Goal: Find specific page/section: Find specific page/section

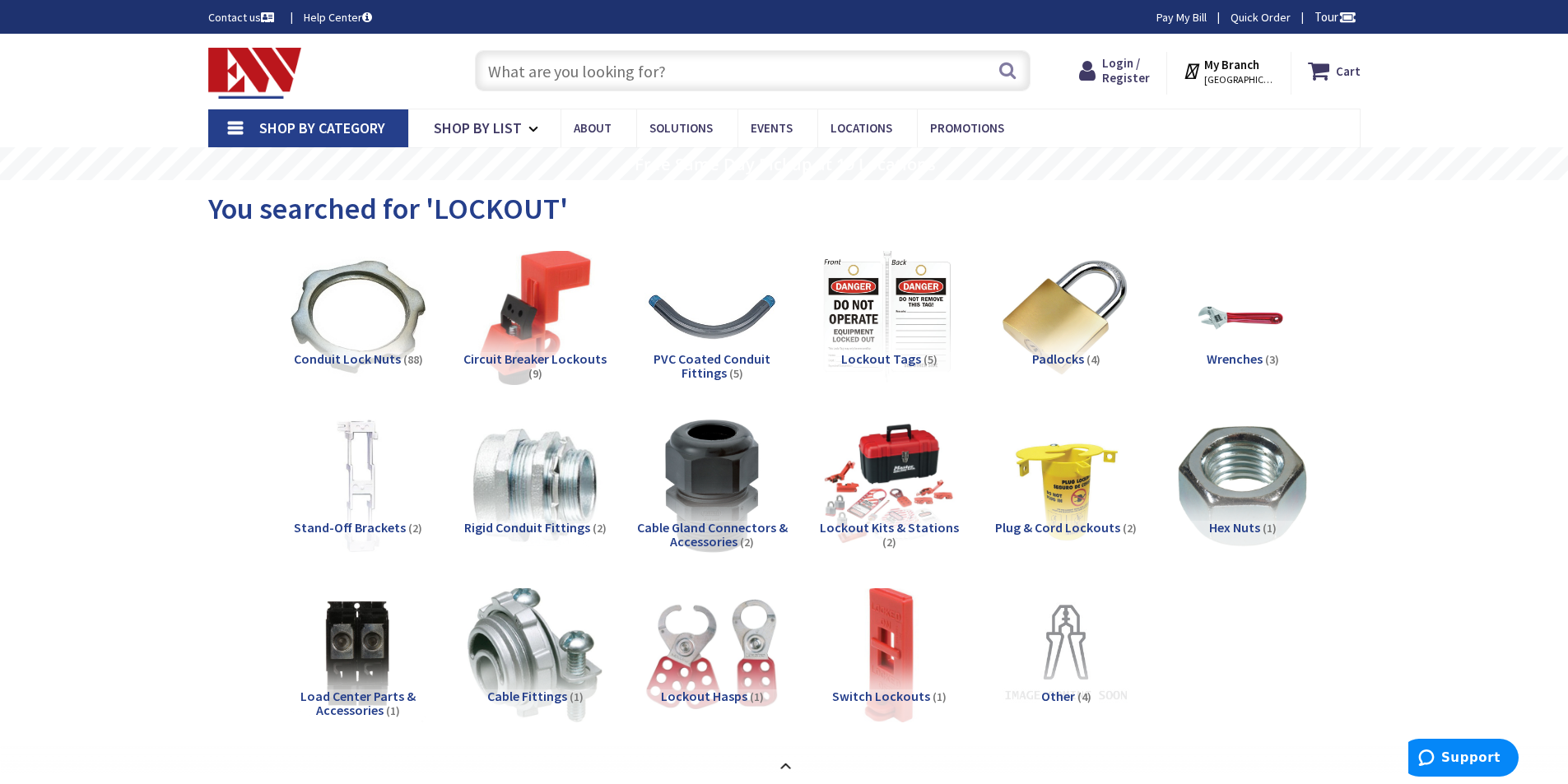
drag, startPoint x: 668, startPoint y: 53, endPoint x: 671, endPoint y: 62, distance: 9.5
click at [668, 54] on input "text" at bounding box center [753, 70] width 556 height 41
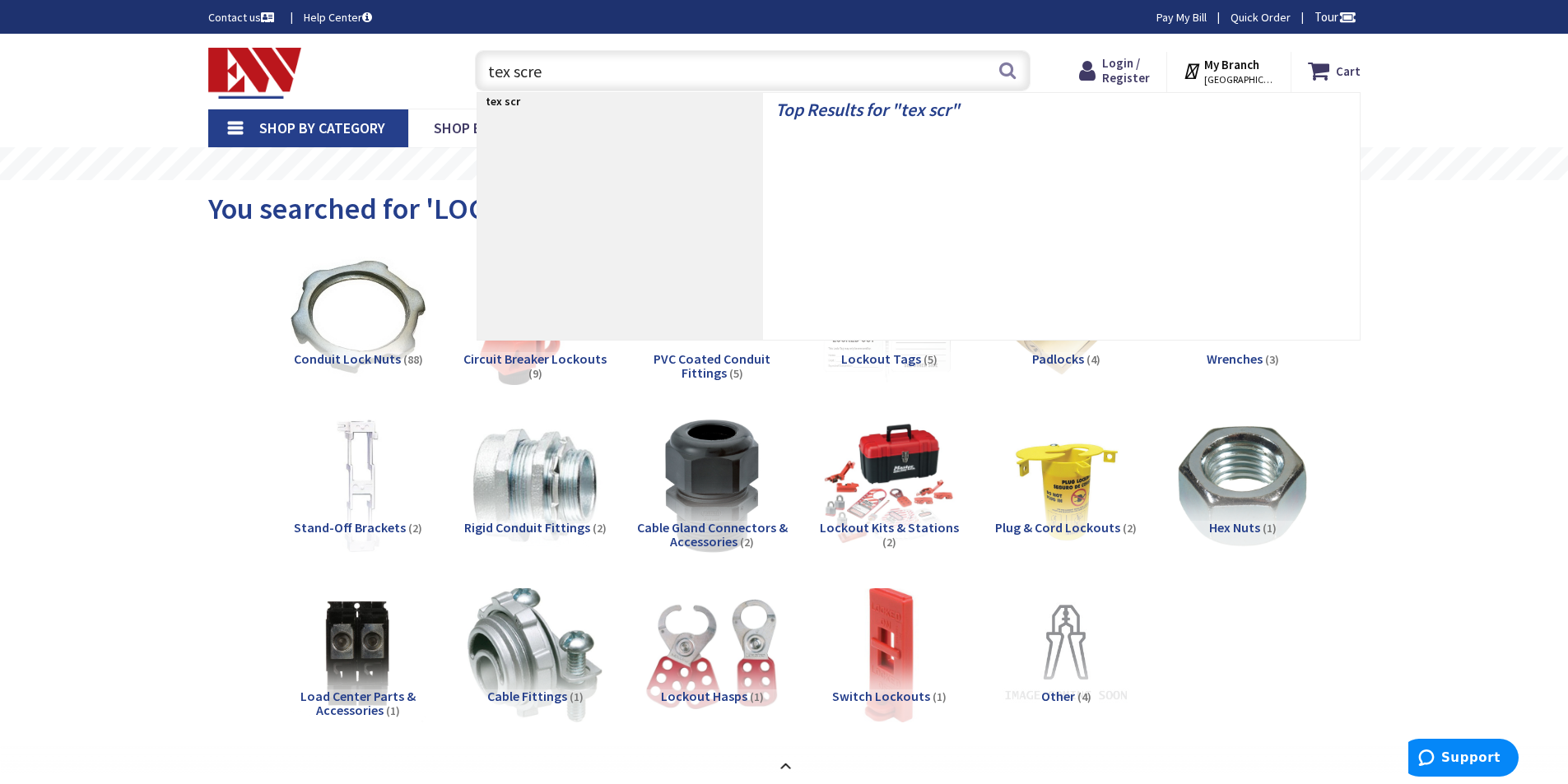
type input "tex screw"
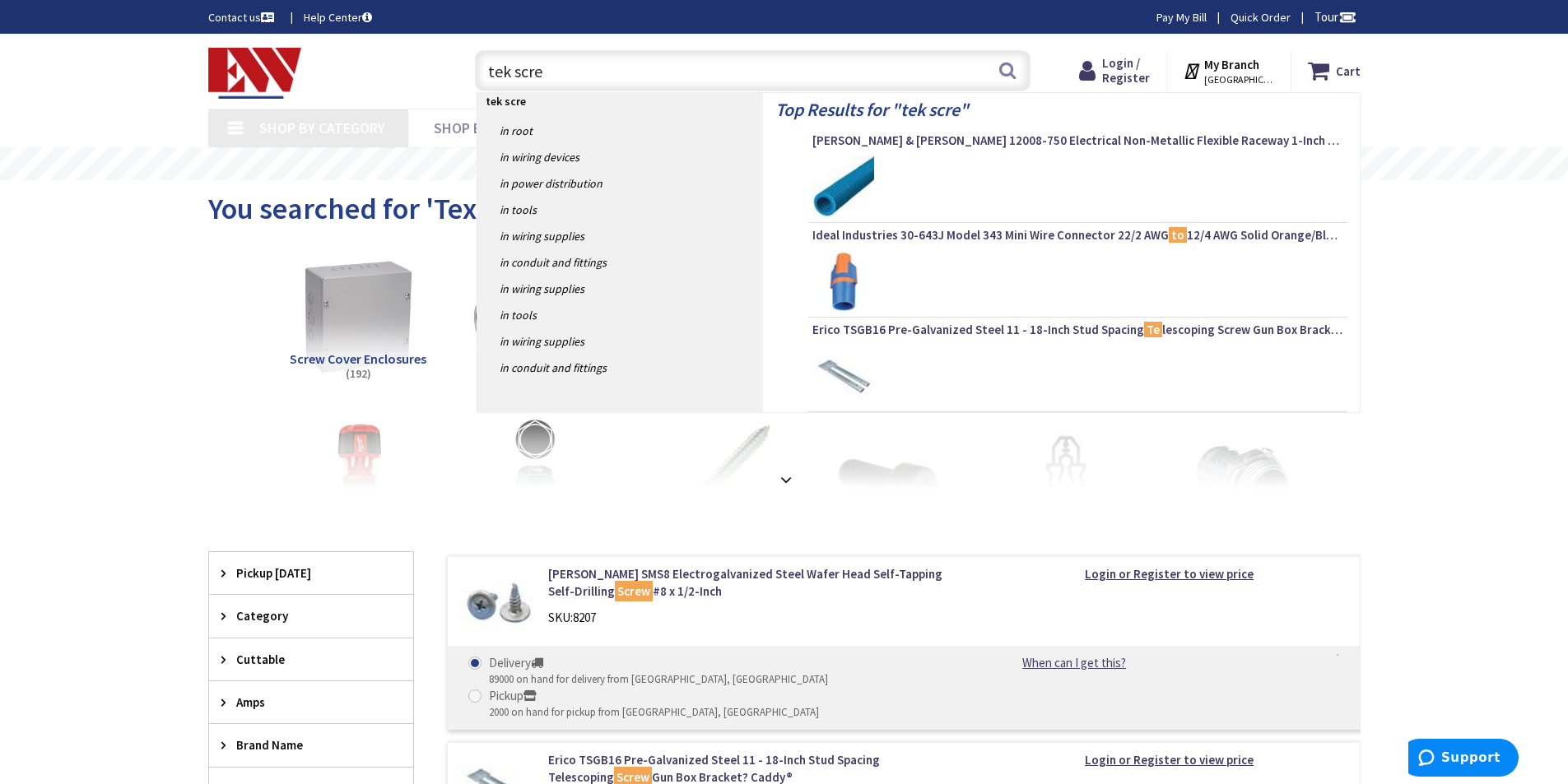
type input "tek screw"
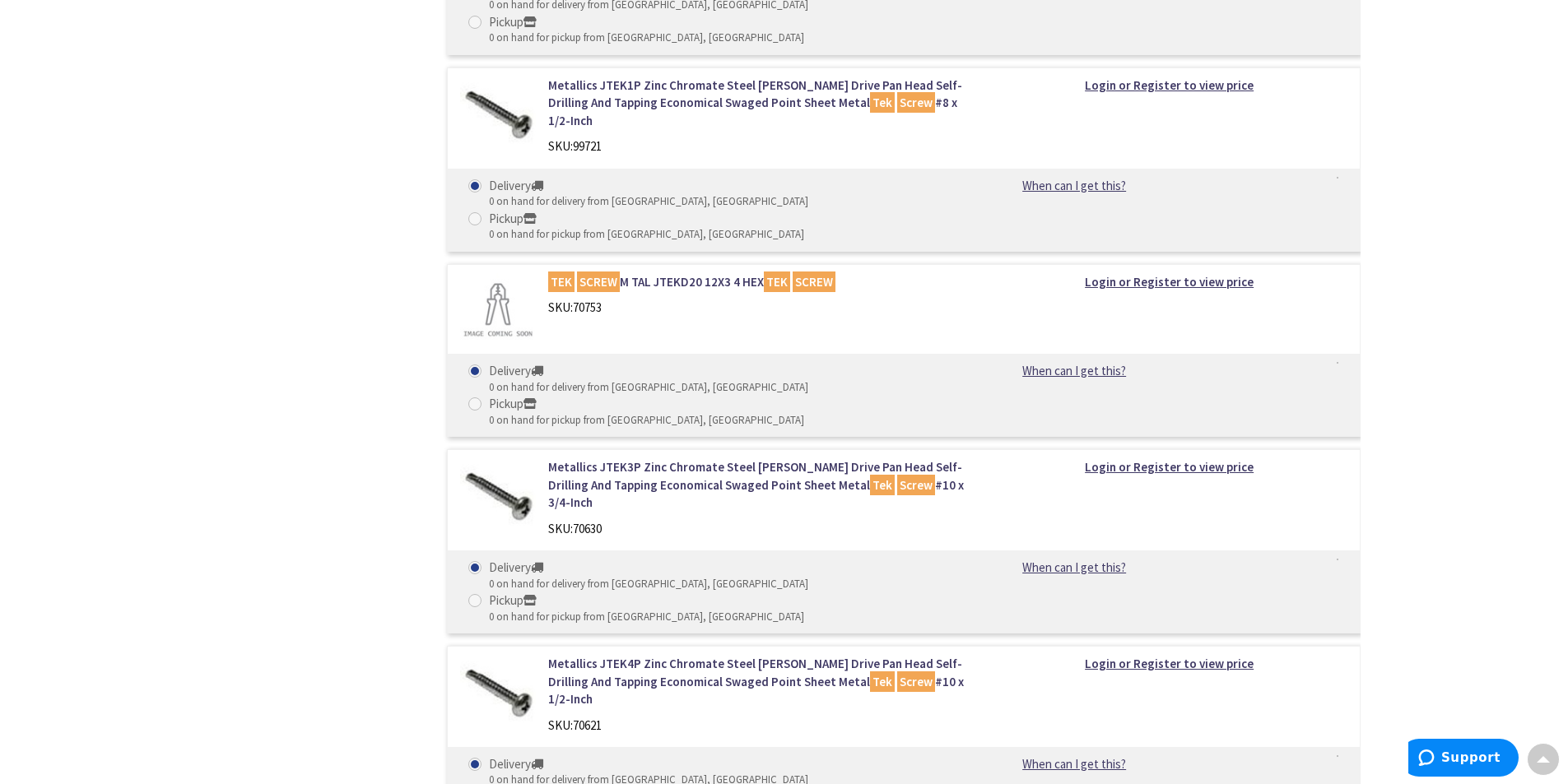
scroll to position [3590, 0]
